Goal: Transaction & Acquisition: Purchase product/service

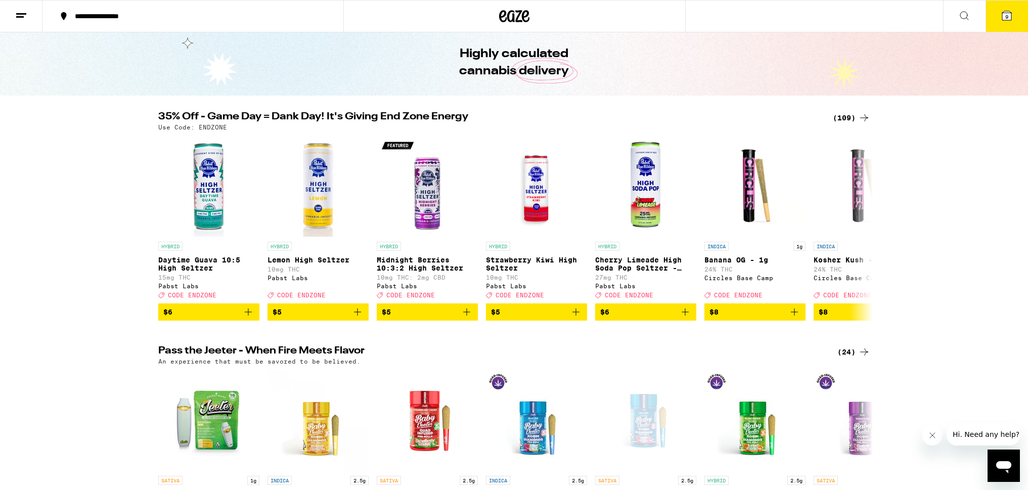
click at [845, 117] on div "(109)" at bounding box center [851, 118] width 37 height 12
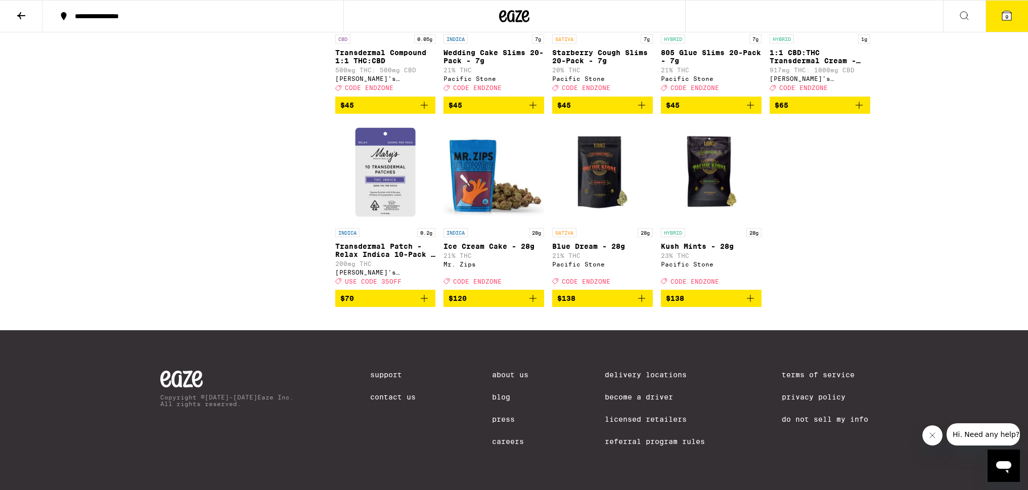
scroll to position [4147, 0]
